Goal: Task Accomplishment & Management: Manage account settings

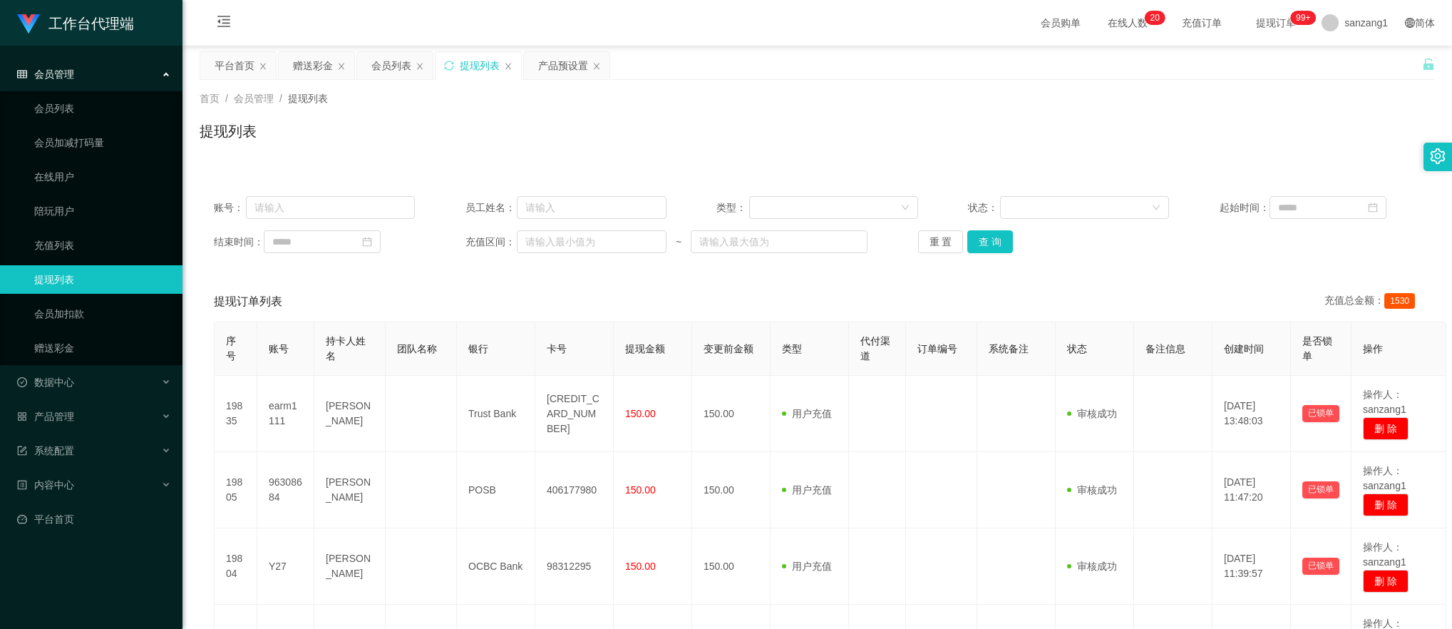
click at [306, 54] on div "赠送彩金" at bounding box center [313, 65] width 40 height 27
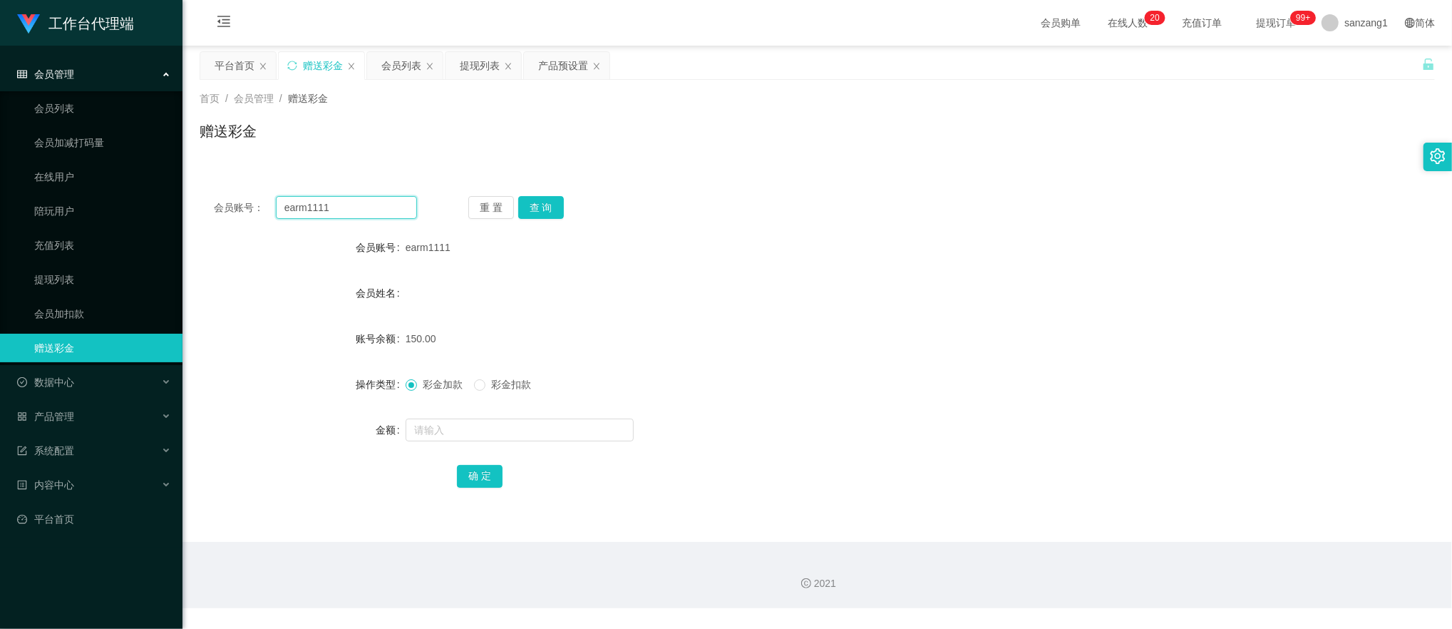
drag, startPoint x: 234, startPoint y: 205, endPoint x: 289, endPoint y: 195, distance: 55.9
click at [171, 198] on section "工作台代理端 会员管理 会员列表 会员加减打码量 在线用户 陪玩用户 充值列表 提现列表 会员加扣款 赠送彩金 数据中心 产品管理 注单管理 产品列表 产品预…" at bounding box center [726, 304] width 1452 height 608
click at [530, 210] on button "查 询" at bounding box center [541, 207] width 46 height 23
click at [455, 432] on input "text" at bounding box center [520, 429] width 228 height 23
type input "300"
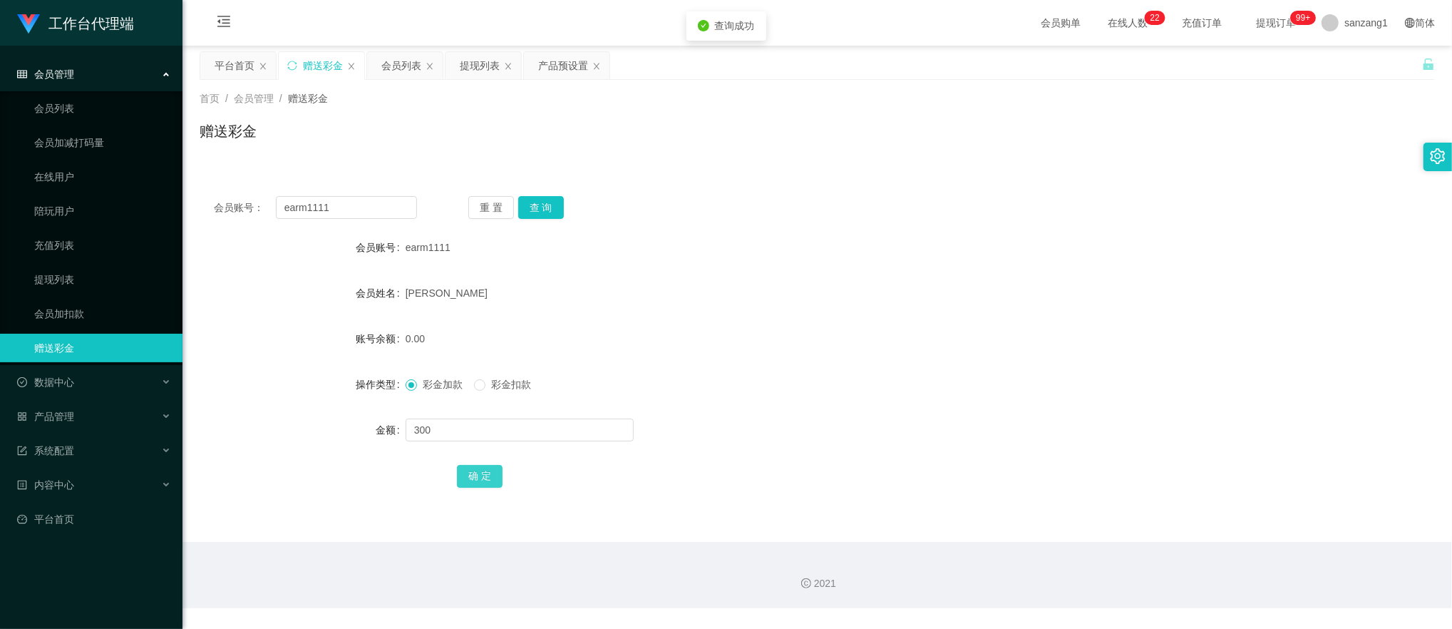
click at [466, 482] on button "确 定" at bounding box center [480, 476] width 46 height 23
drag, startPoint x: 343, startPoint y: 202, endPoint x: 182, endPoint y: 175, distance: 162.6
click at [182, 175] on main "关闭左侧 关闭右侧 关闭其它 刷新页面 平台首页 赠送彩金 会员列表 提现列表 产品预设置 首页 / 会员管理 / 赠送彩金 / 赠送彩金 会员账号： ear…" at bounding box center [816, 294] width 1269 height 496
paste input "Lee98"
type input "Lee98"
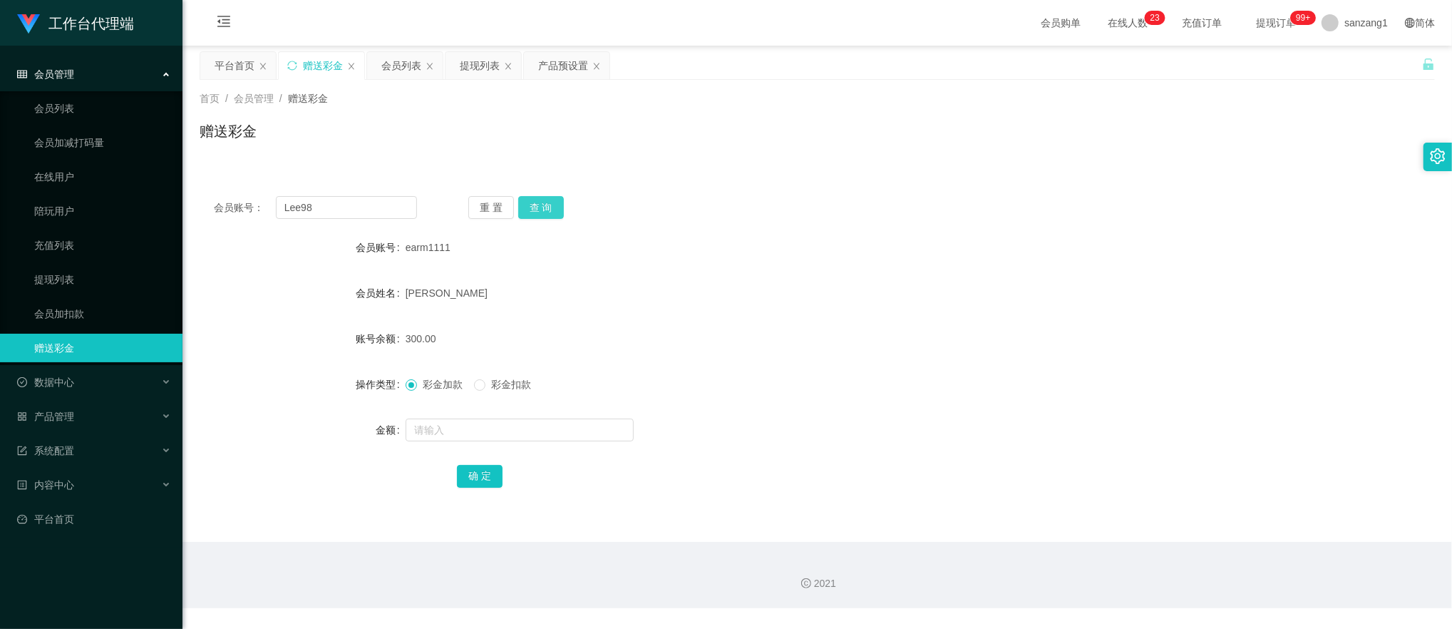
click at [559, 202] on button "查 询" at bounding box center [541, 207] width 46 height 23
click at [428, 436] on input "text" at bounding box center [520, 429] width 228 height 23
type input "100"
click at [469, 476] on button "确 定" at bounding box center [480, 476] width 46 height 23
click at [565, 64] on div "产品预设置" at bounding box center [563, 65] width 50 height 27
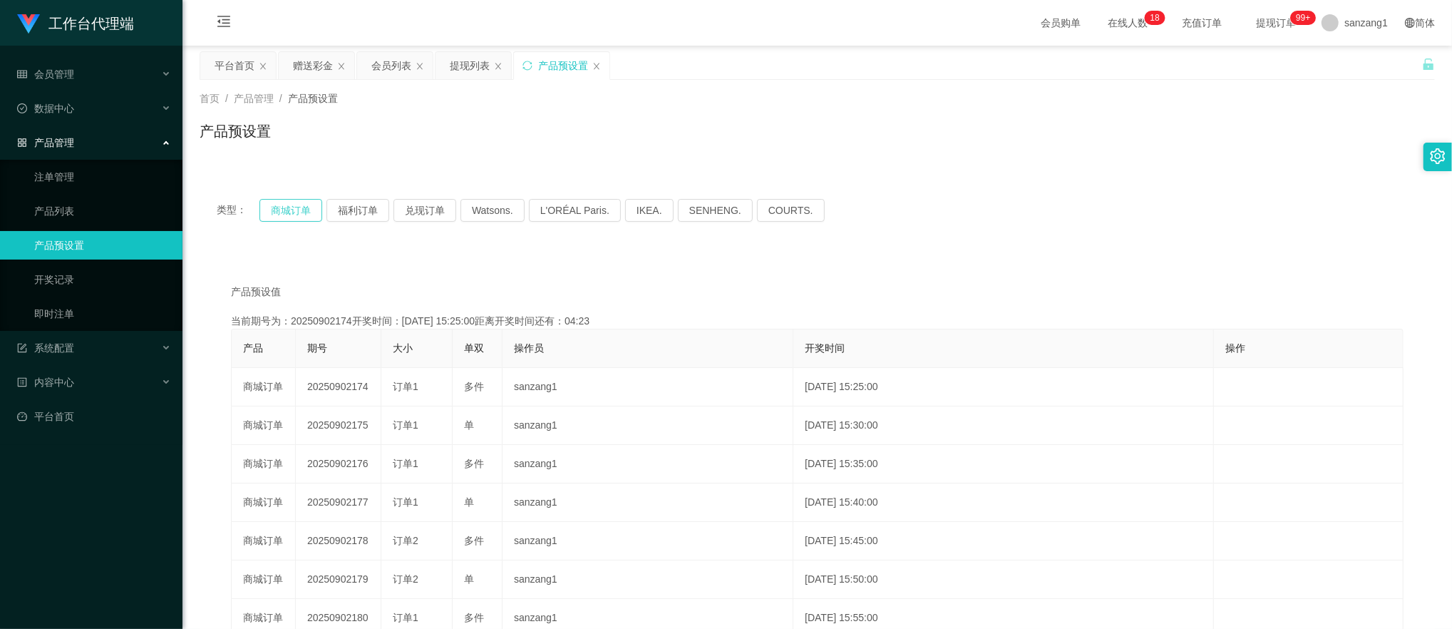
click at [288, 215] on button "商城订单" at bounding box center [290, 210] width 63 height 23
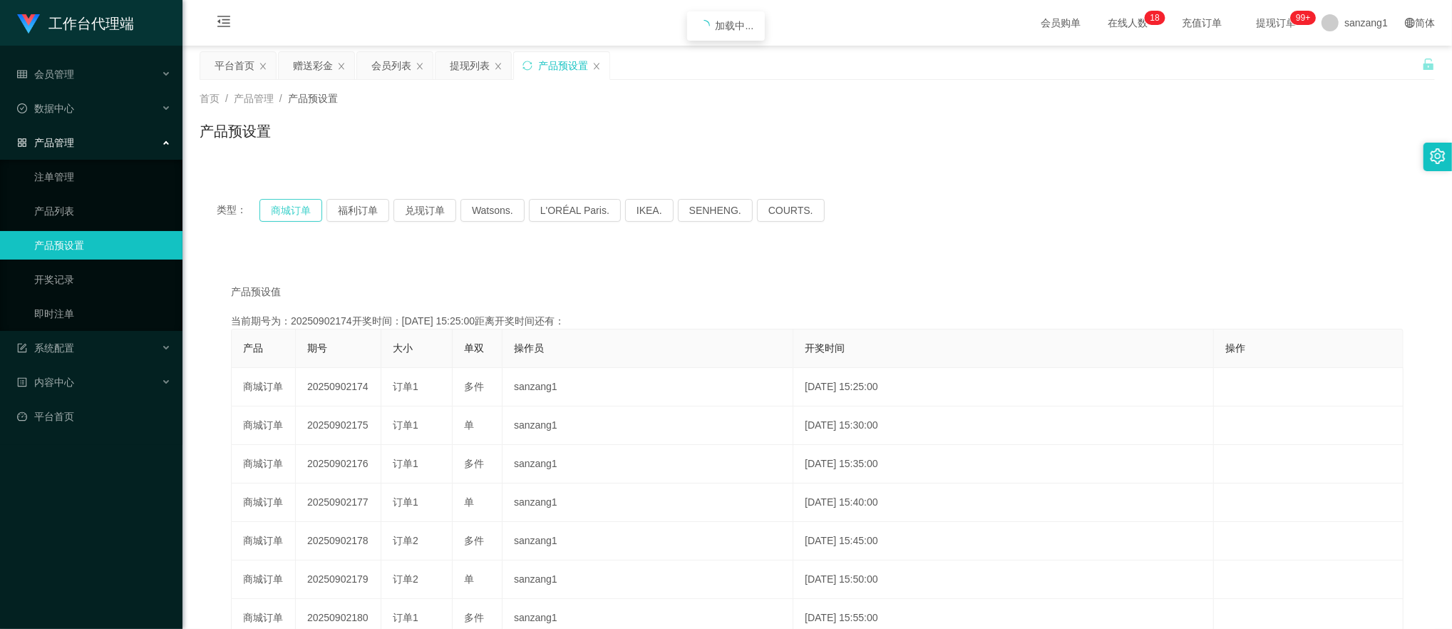
drag, startPoint x: 288, startPoint y: 215, endPoint x: 460, endPoint y: 175, distance: 176.3
click at [288, 215] on button "商城订单" at bounding box center [290, 210] width 63 height 23
click at [324, 68] on div "赠送彩金" at bounding box center [313, 65] width 40 height 27
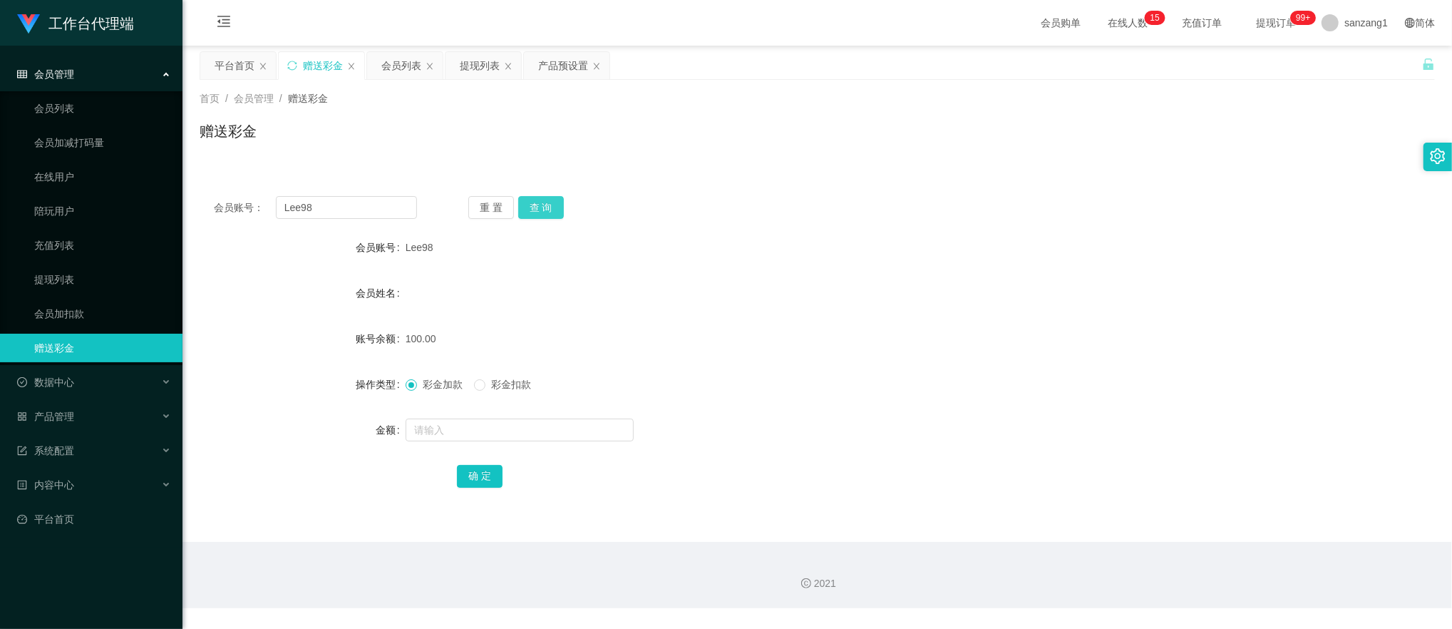
click at [534, 212] on button "查 询" at bounding box center [541, 207] width 46 height 23
click at [482, 66] on div "提现列表" at bounding box center [480, 65] width 40 height 27
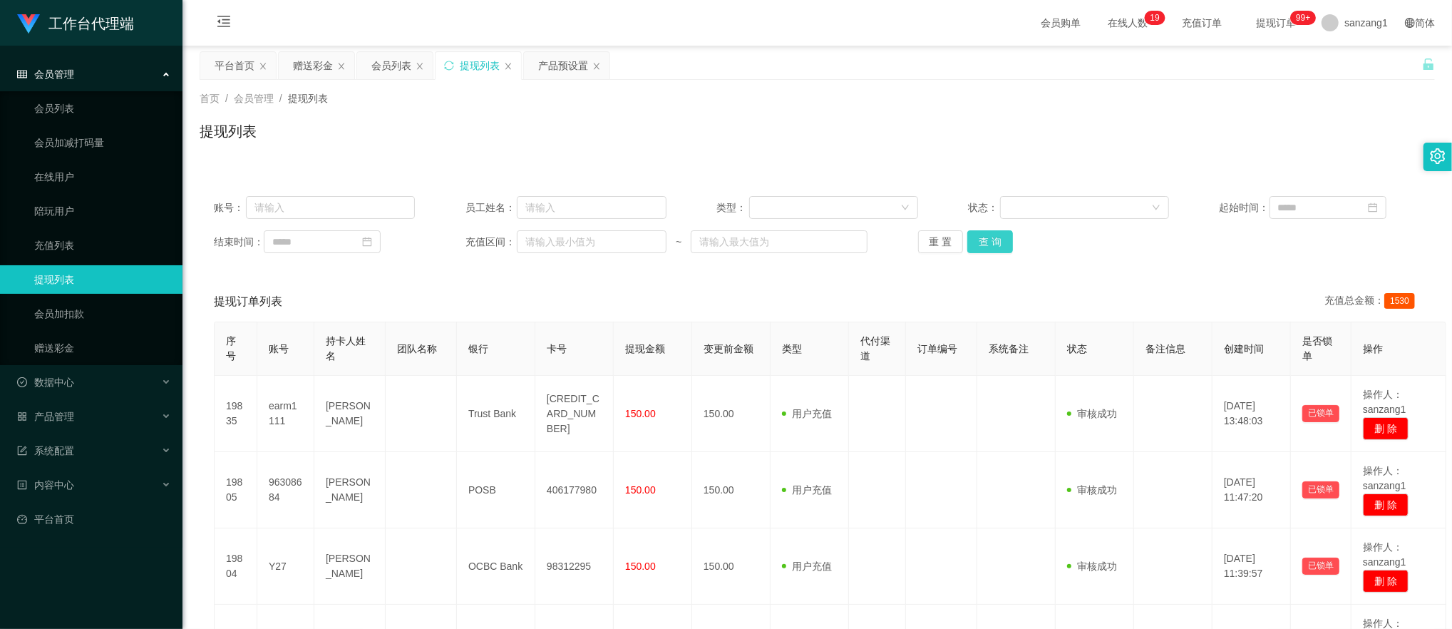
click at [988, 247] on button "查 询" at bounding box center [990, 241] width 46 height 23
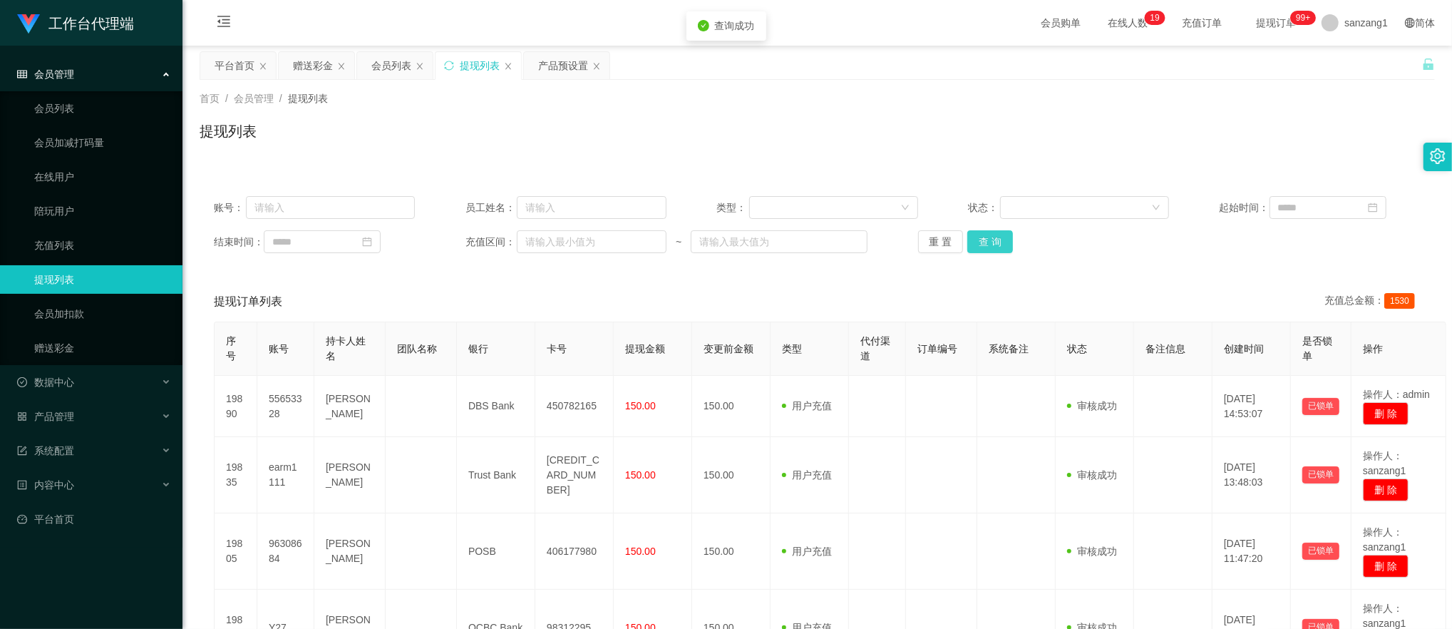
click at [988, 247] on button "查 询" at bounding box center [990, 241] width 46 height 23
click at [988, 247] on button "查 询" at bounding box center [997, 241] width 61 height 23
click at [988, 247] on div "重 置 查 询" at bounding box center [1018, 241] width 201 height 23
click at [978, 234] on button "查 询" at bounding box center [990, 241] width 46 height 23
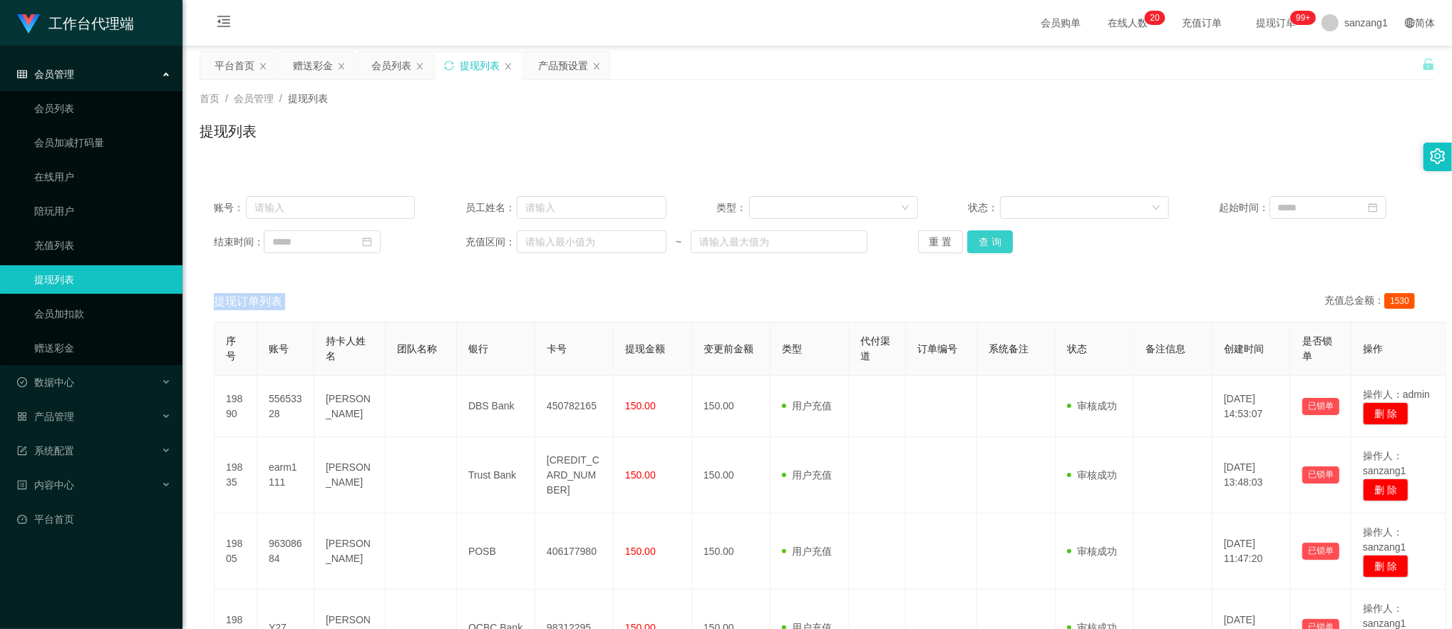
click at [1005, 243] on button "查 询" at bounding box center [990, 241] width 46 height 23
click at [992, 234] on button "查 询" at bounding box center [990, 241] width 46 height 23
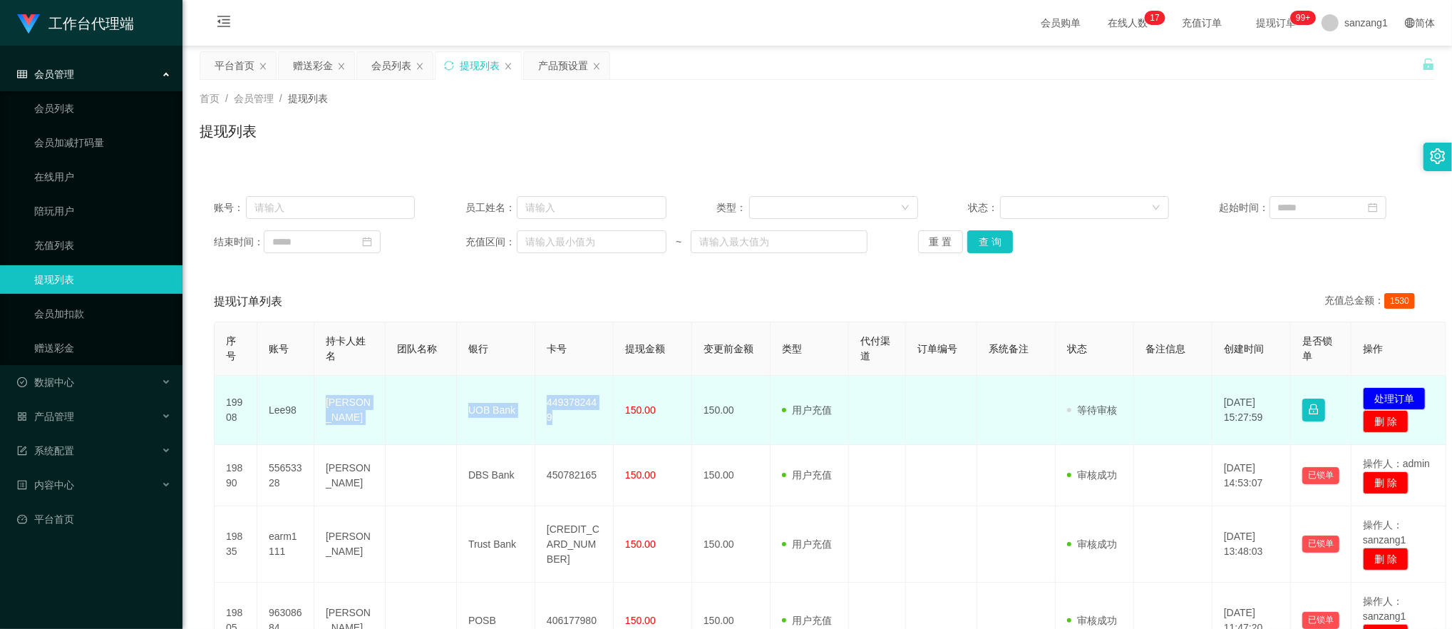
drag, startPoint x: 318, startPoint y: 401, endPoint x: 601, endPoint y: 408, distance: 283.7
click at [601, 408] on tr "19908 Lee98 [PERSON_NAME] san UOB Bank 4493782449 150.00 150.00 用户充值 人工扣款 审核驳回 …" at bounding box center [830, 410] width 1231 height 69
copy tr "[PERSON_NAME] UOB Bank 4493782449"
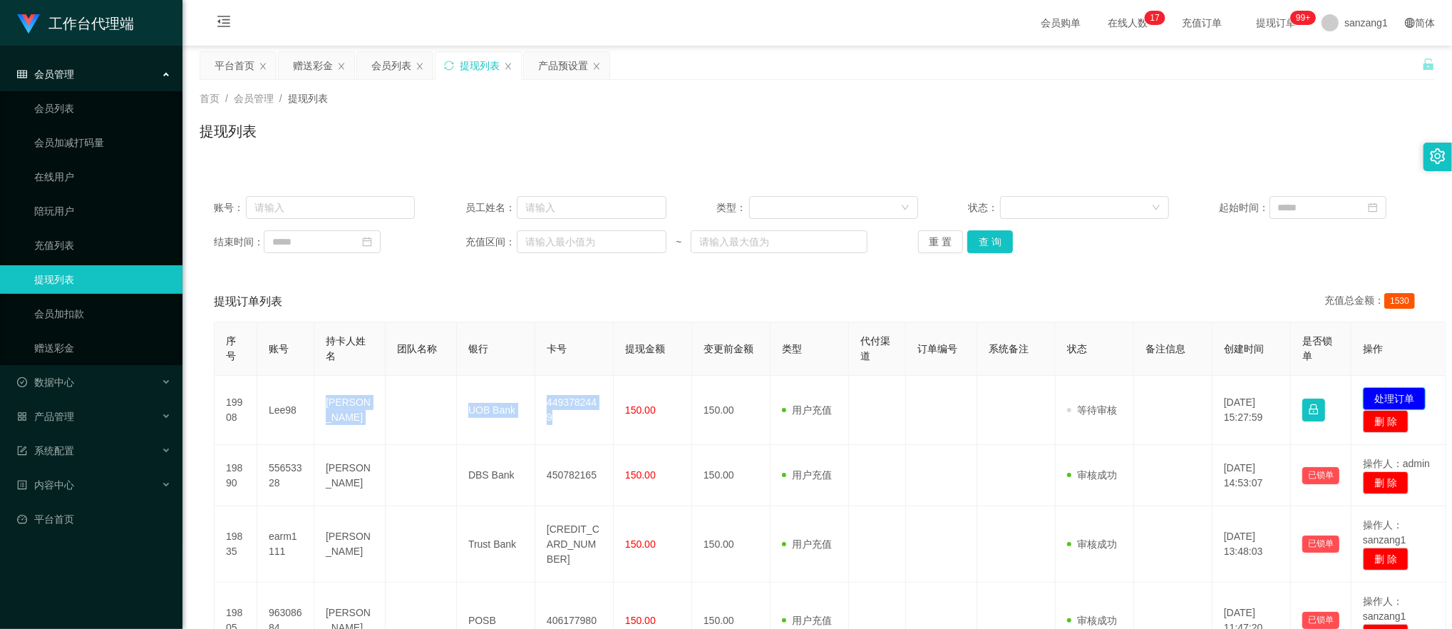
drag, startPoint x: 1383, startPoint y: 394, endPoint x: 1333, endPoint y: 388, distance: 50.9
click at [1383, 393] on button "处理订单" at bounding box center [1394, 398] width 63 height 23
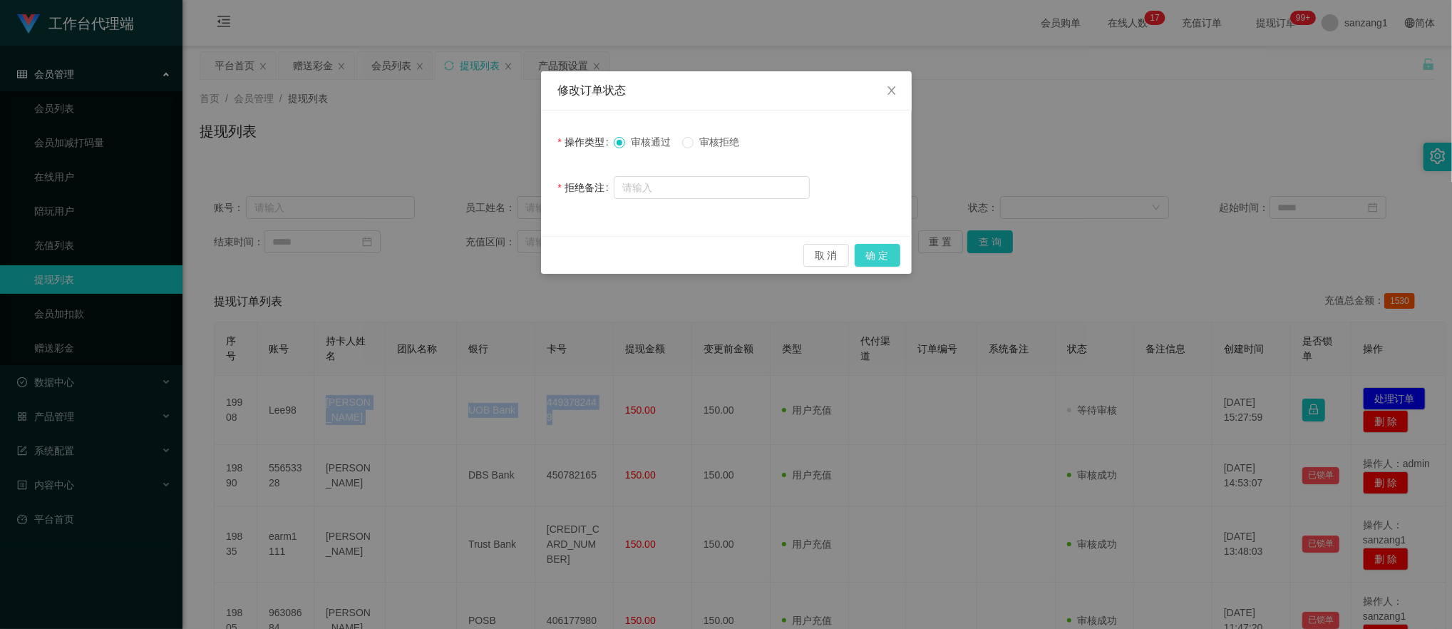
click at [872, 249] on button "确 定" at bounding box center [877, 255] width 46 height 23
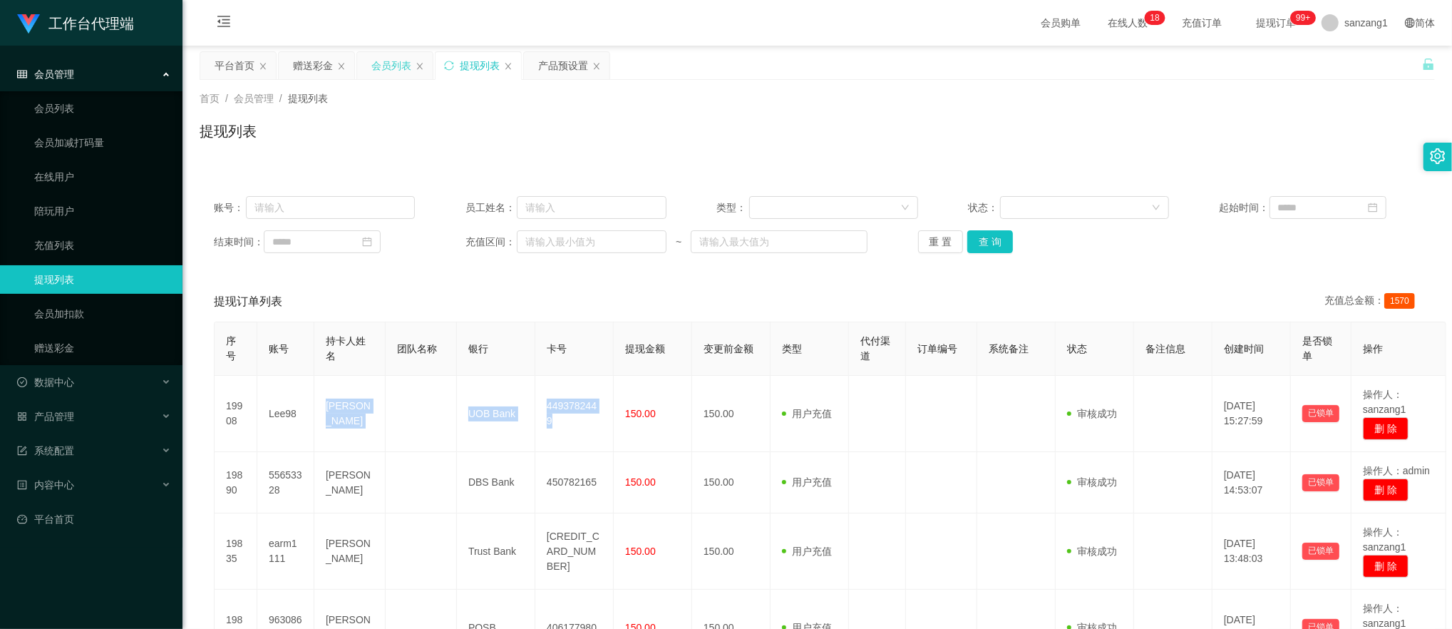
click at [388, 66] on div "会员列表" at bounding box center [391, 65] width 40 height 27
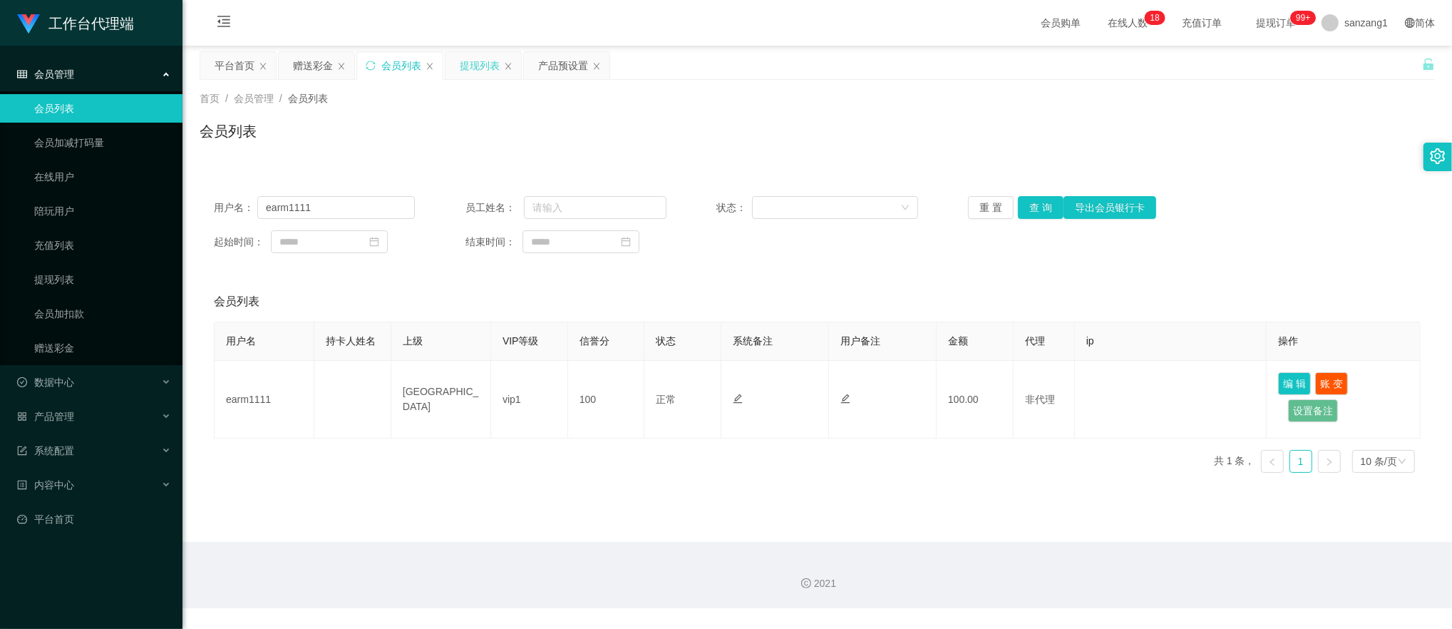
click at [473, 66] on div "提现列表" at bounding box center [480, 65] width 40 height 27
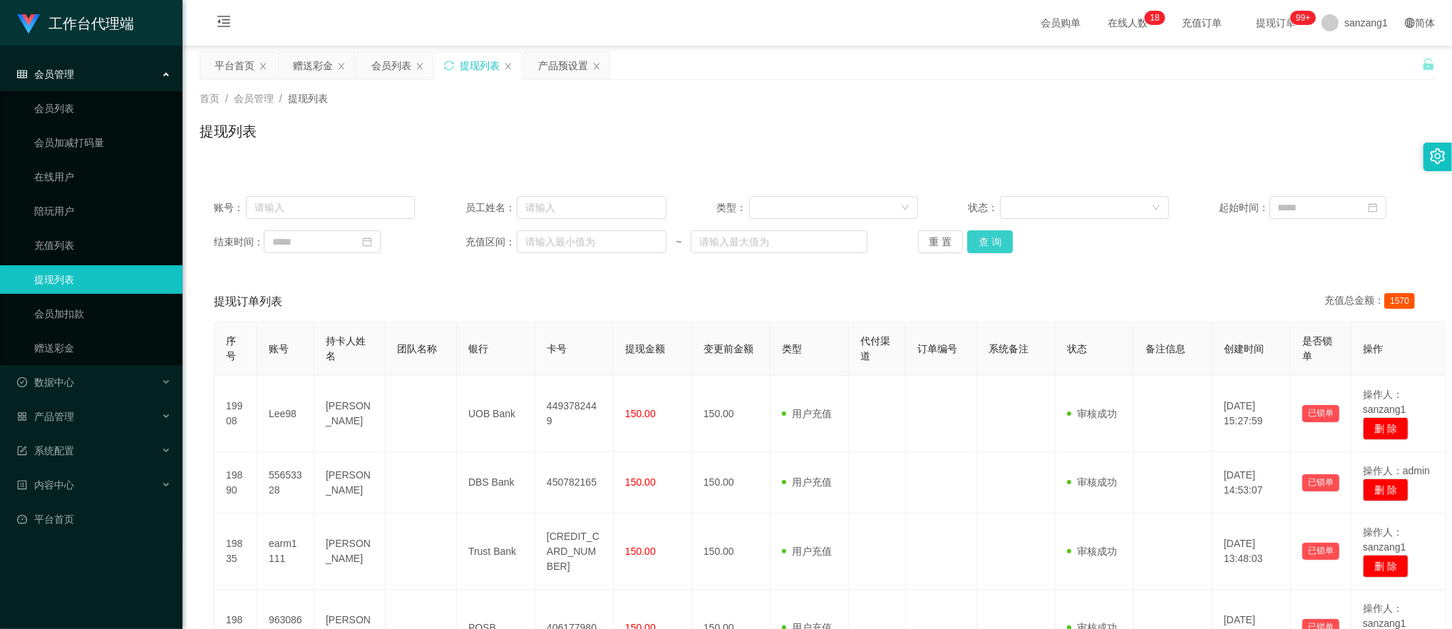
click at [1005, 237] on button "查 询" at bounding box center [990, 241] width 46 height 23
click at [1005, 237] on button "查 询" at bounding box center [997, 241] width 61 height 23
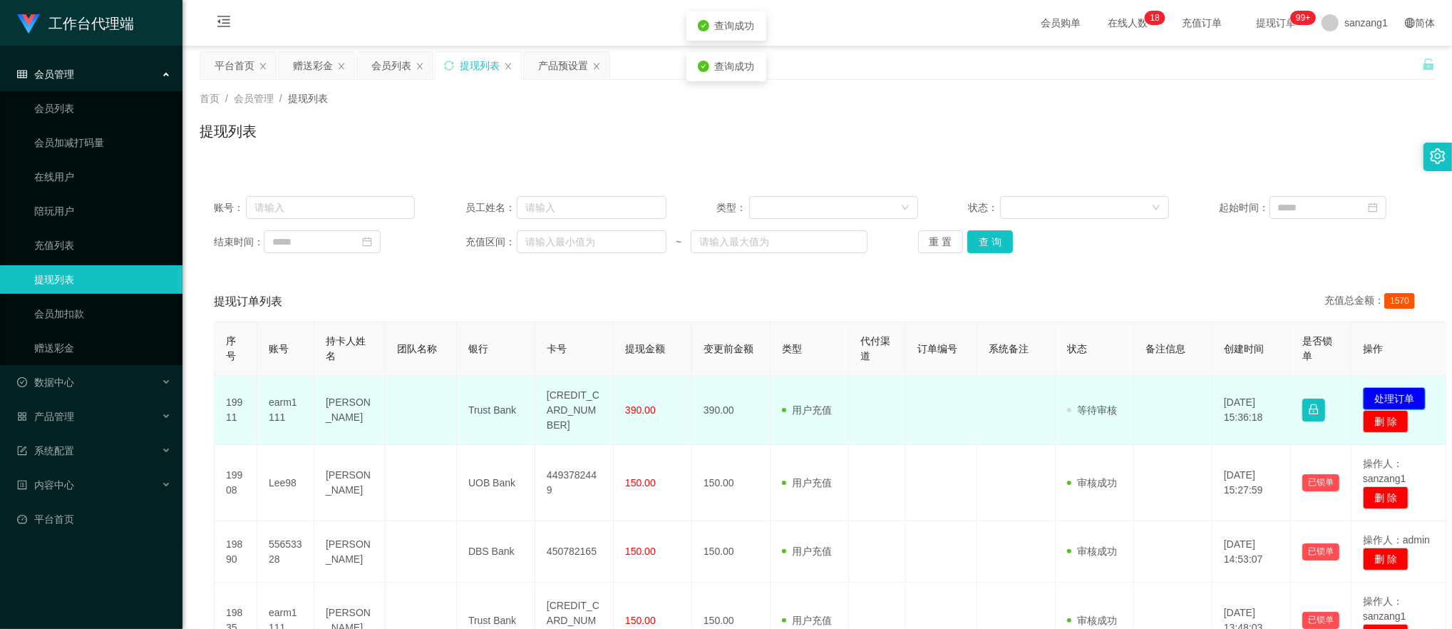
click at [1380, 393] on button "处理订单" at bounding box center [1394, 398] width 63 height 23
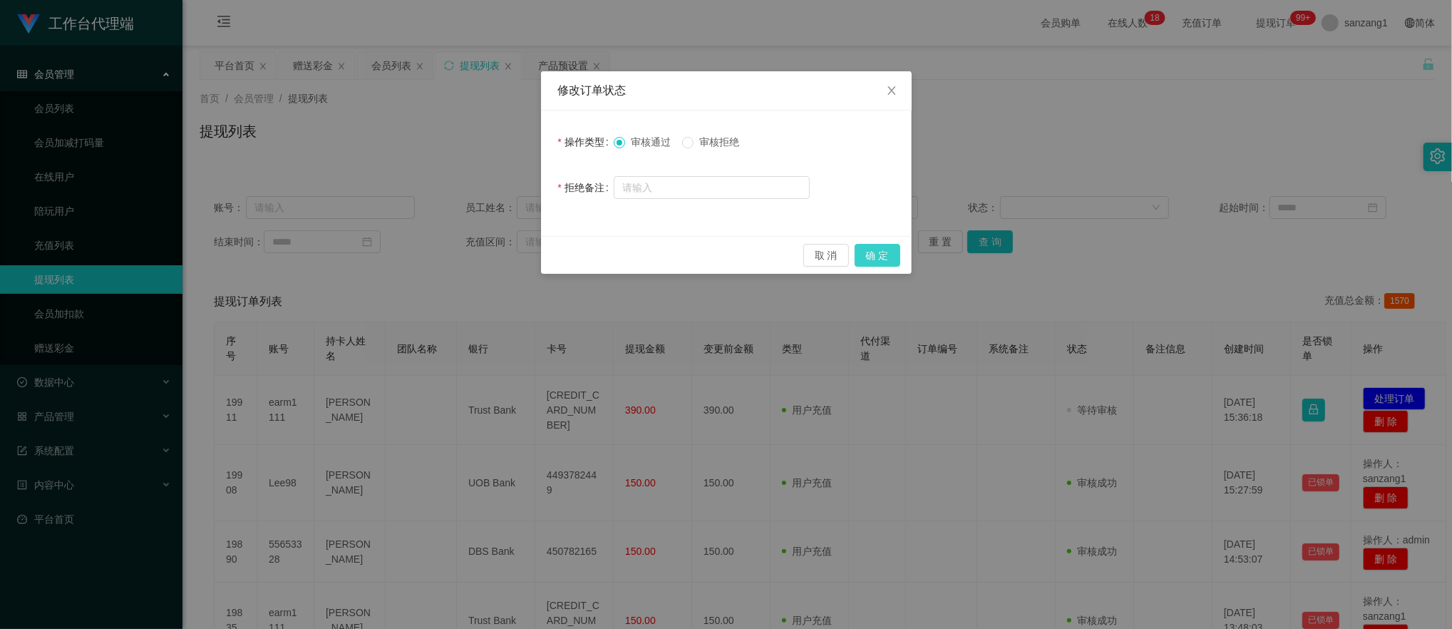
click at [868, 249] on button "确 定" at bounding box center [877, 255] width 46 height 23
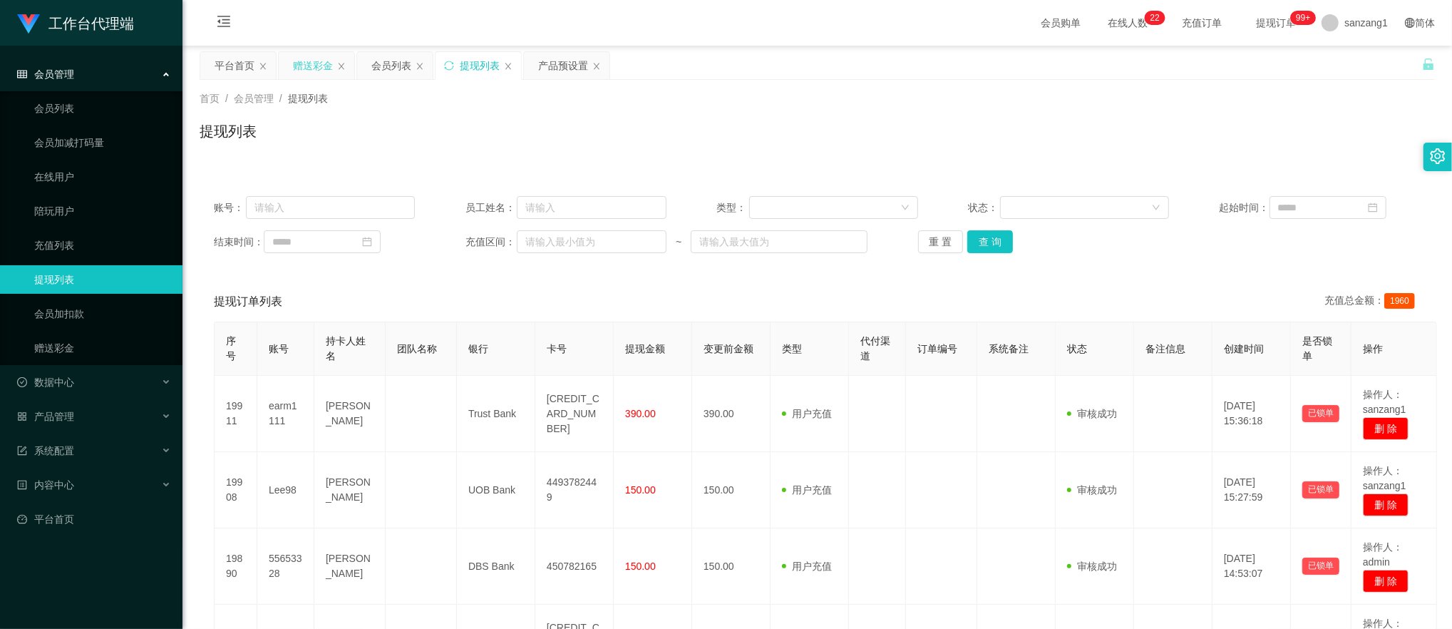
click at [309, 58] on div "赠送彩金" at bounding box center [313, 65] width 40 height 27
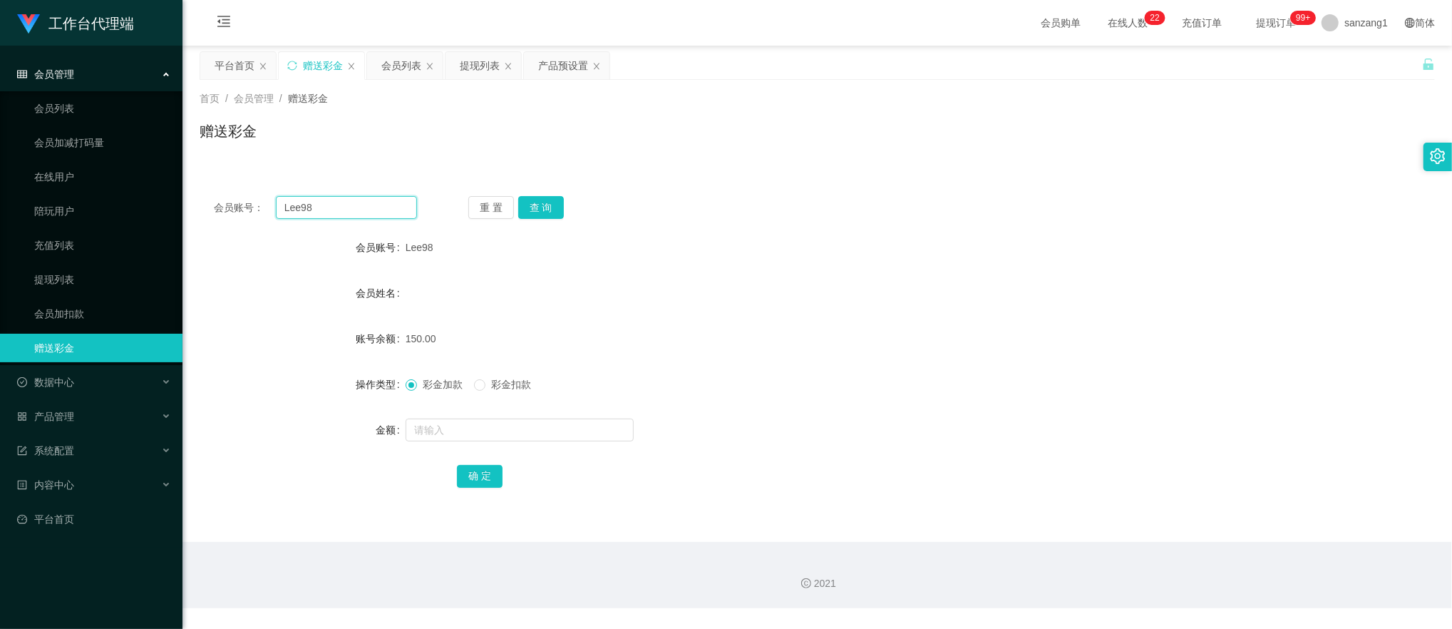
drag, startPoint x: 332, startPoint y: 204, endPoint x: 210, endPoint y: 190, distance: 123.4
click at [210, 190] on div "会员账号： Lee98 重 置 查 询 会员账号 Lee98 会员姓名 账号余额 150.00 操作类型 彩金加款 彩金扣款 金额 确 定" at bounding box center [817, 351] width 1235 height 339
paste input "81006197"
type input "81006197"
click at [528, 203] on button "查 询" at bounding box center [541, 207] width 46 height 23
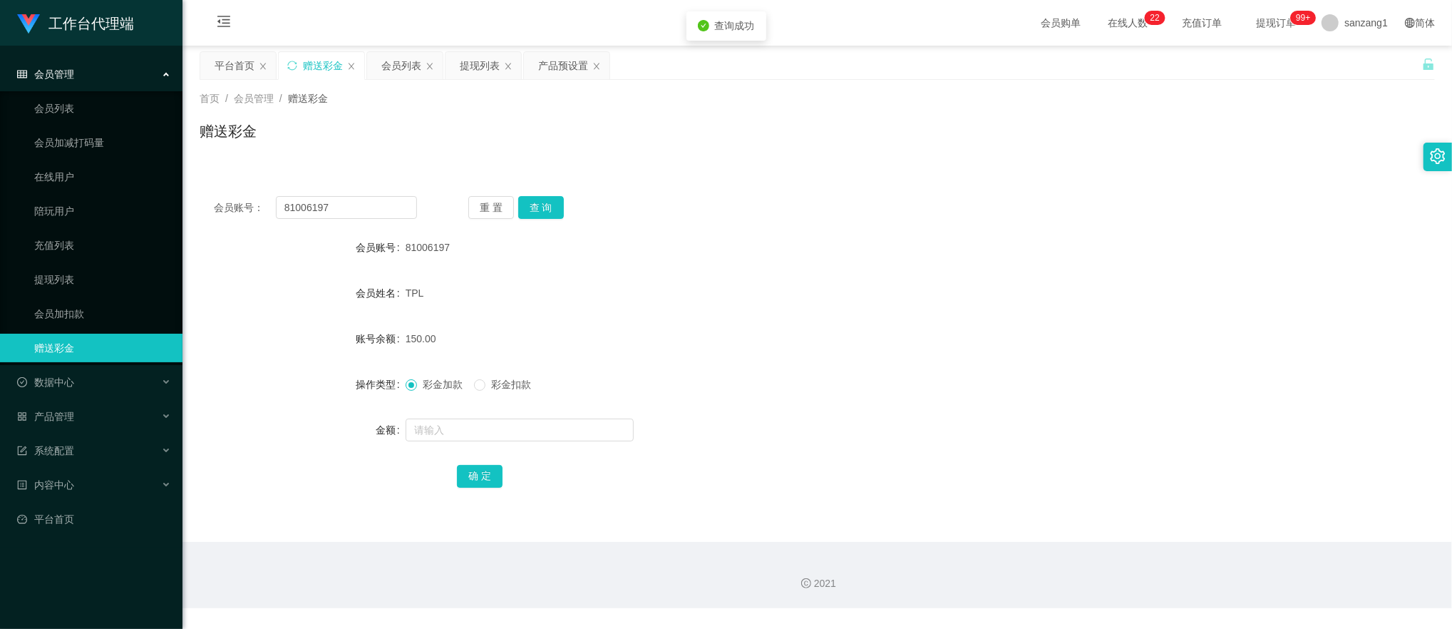
click at [456, 442] on div at bounding box center [766, 429] width 720 height 29
click at [485, 385] on span at bounding box center [479, 384] width 11 height 11
click at [440, 420] on input "text" at bounding box center [520, 429] width 228 height 23
type input "150"
click at [473, 473] on button "确 定" at bounding box center [480, 476] width 46 height 23
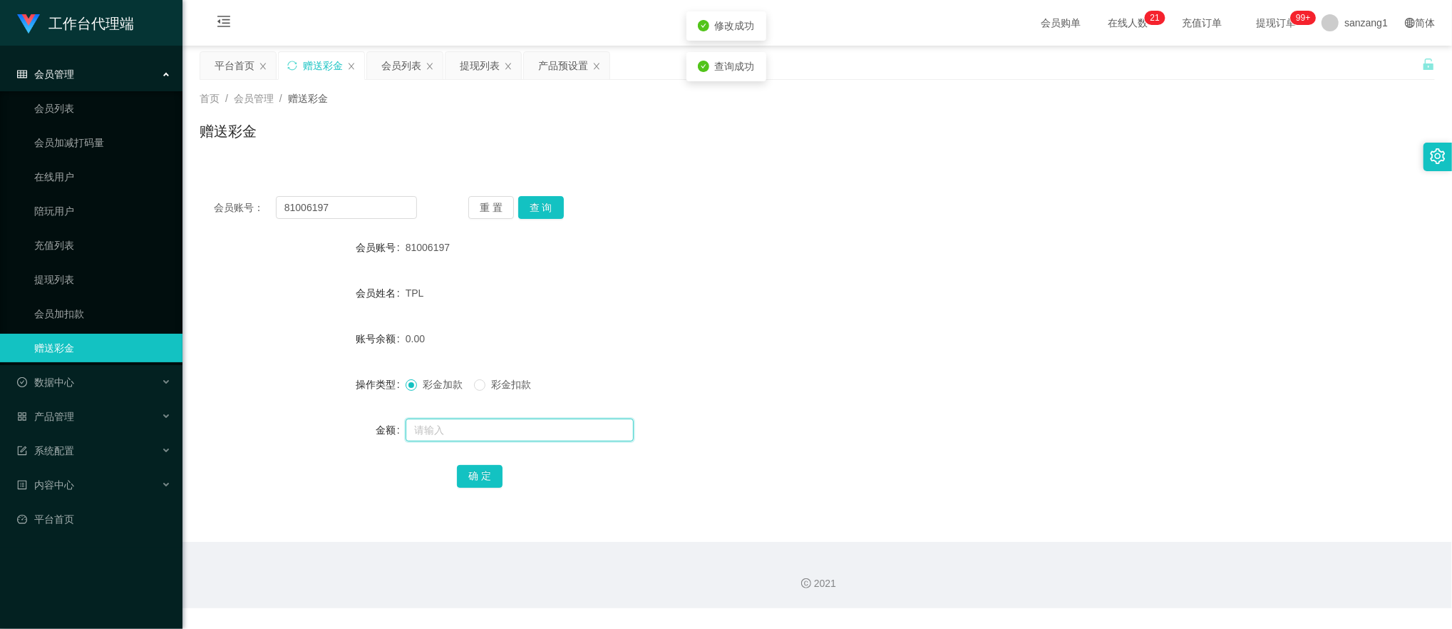
click at [440, 434] on input "text" at bounding box center [520, 429] width 228 height 23
type input "300"
click at [465, 483] on button "确 定" at bounding box center [480, 476] width 46 height 23
